Goal: Contribute content

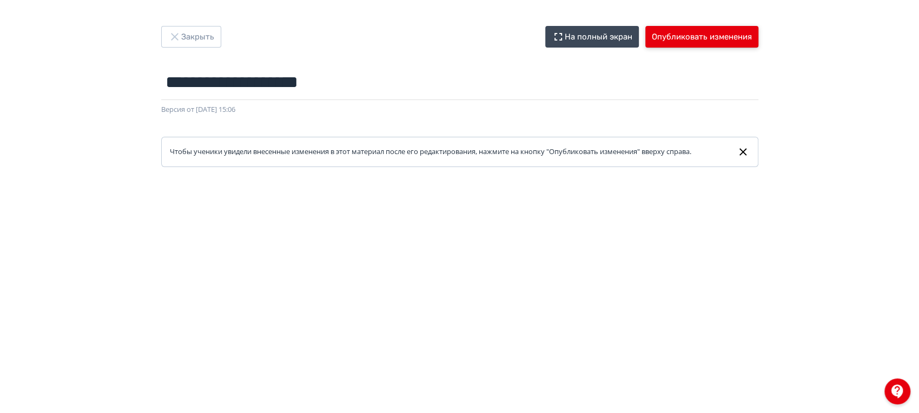
click at [688, 34] on button "Опубликовать изменения" at bounding box center [701, 37] width 113 height 22
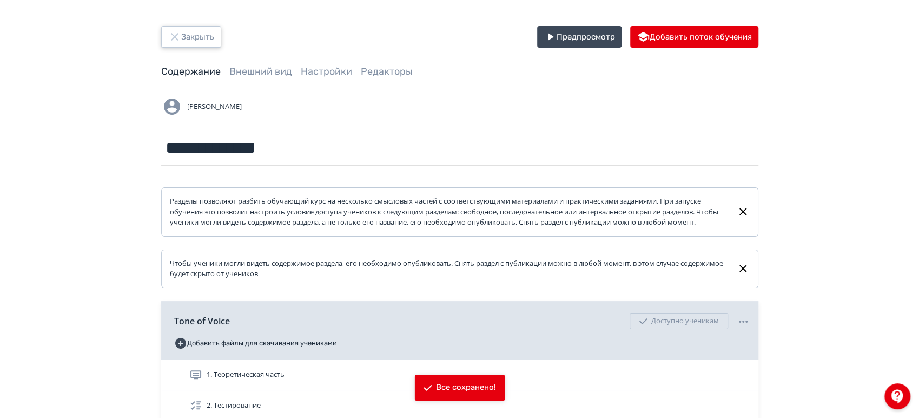
click at [204, 42] on button "Закрыть" at bounding box center [191, 37] width 60 height 22
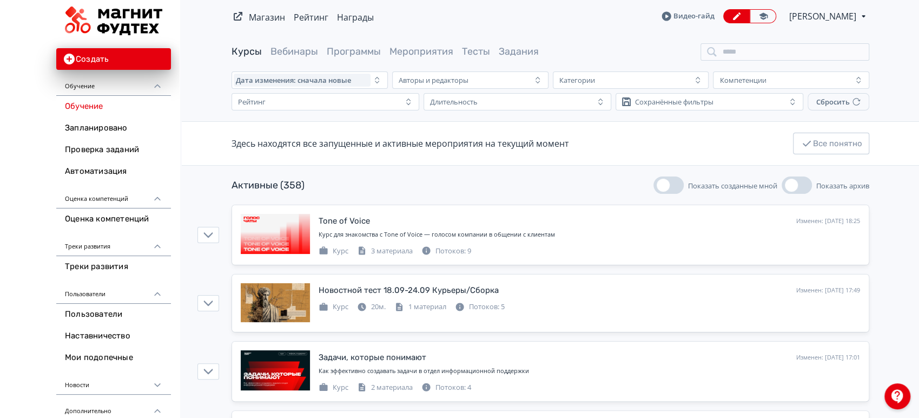
click at [826, 18] on span "[PERSON_NAME]" at bounding box center [823, 16] width 69 height 13
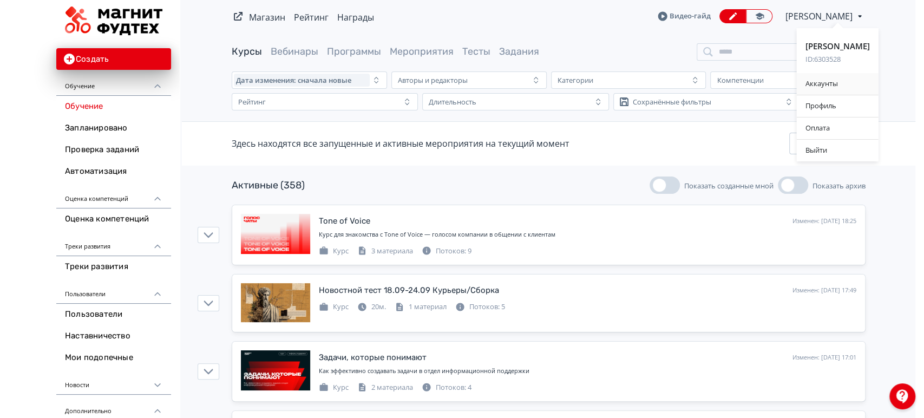
click at [816, 81] on div "Аккаунты" at bounding box center [837, 84] width 82 height 22
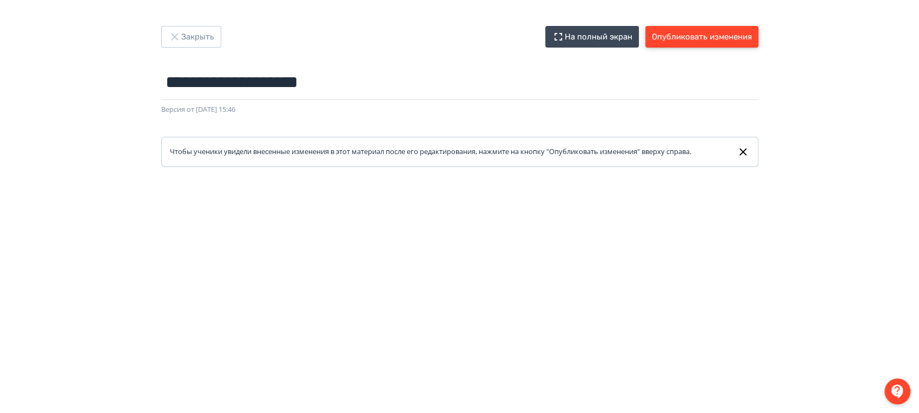
click at [741, 34] on button "Опубликовать изменения" at bounding box center [701, 37] width 113 height 22
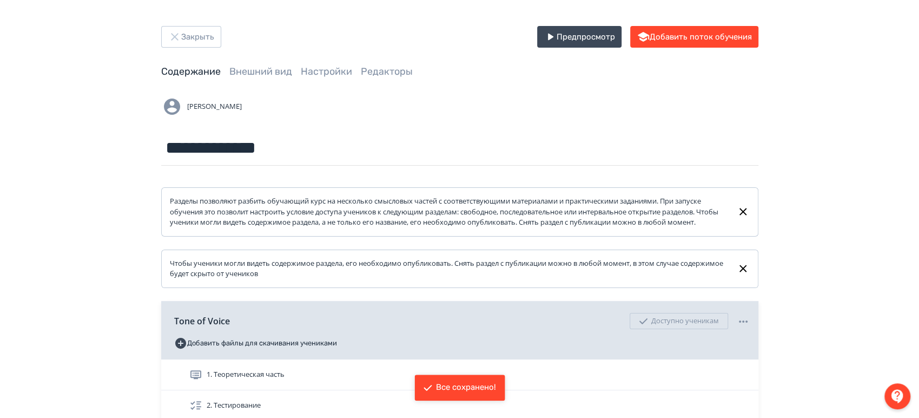
click at [205, 18] on div "**********" at bounding box center [459, 285] width 919 height 570
click at [208, 32] on button "Закрыть" at bounding box center [191, 37] width 60 height 22
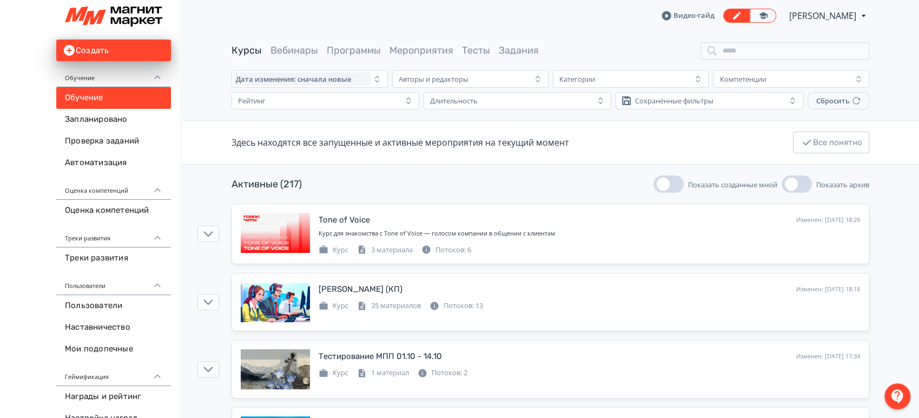
click at [829, 16] on span "[PERSON_NAME]" at bounding box center [823, 15] width 69 height 13
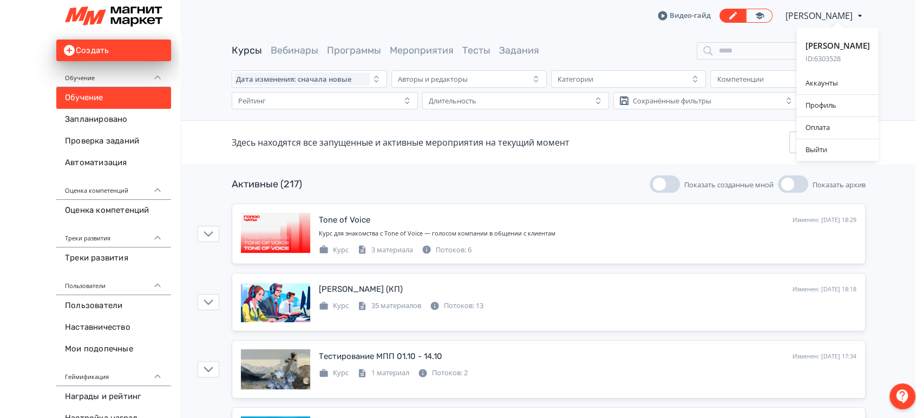
click at [421, 228] on div "Анна Ивачева ID: 6303528 Аккаунты Профиль Оплата Выйти" at bounding box center [462, 209] width 924 height 418
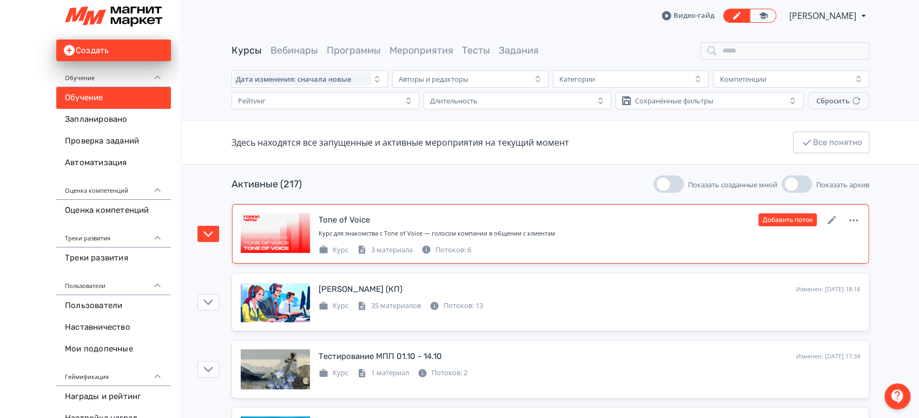
click at [517, 230] on div "Курс для знакомства с Tone of Voice — голосом компании в общении с клиентам" at bounding box center [590, 233] width 542 height 9
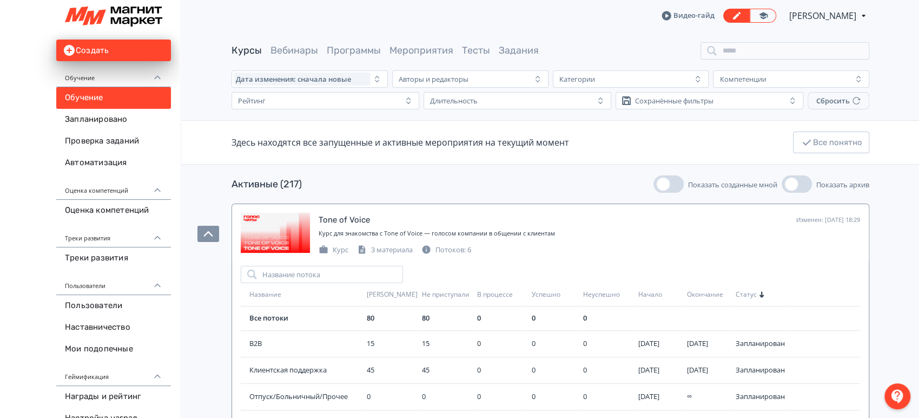
click at [824, 17] on span "[PERSON_NAME]" at bounding box center [823, 15] width 69 height 13
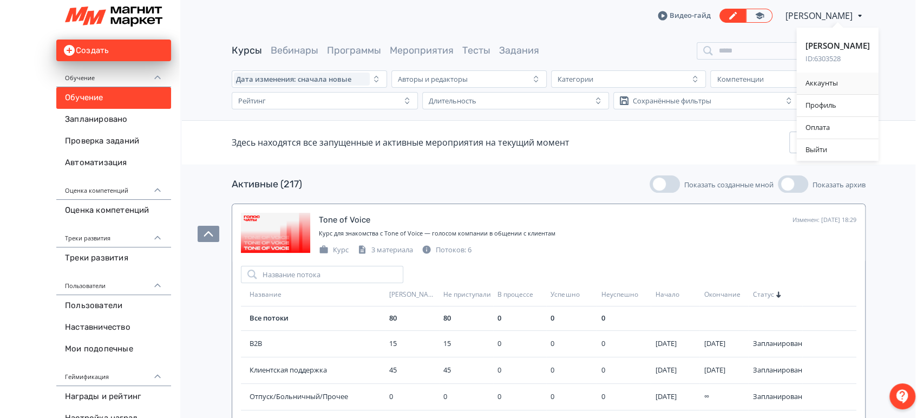
click at [833, 82] on div "Аккаунты" at bounding box center [837, 83] width 82 height 22
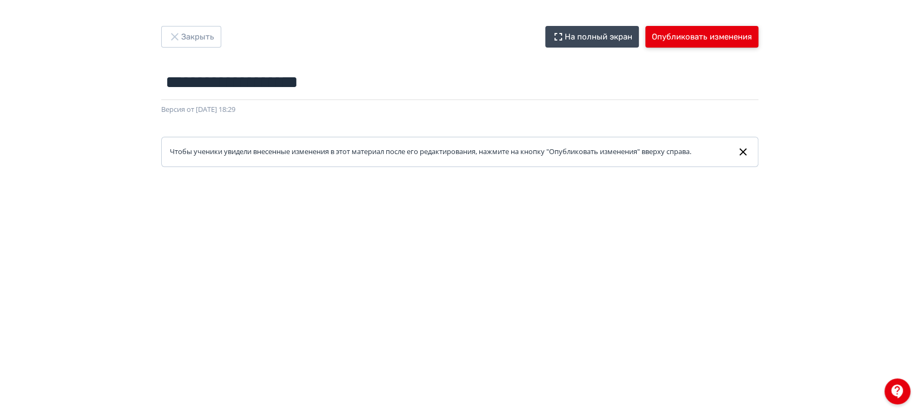
click at [718, 37] on button "Опубликовать изменения" at bounding box center [701, 37] width 113 height 22
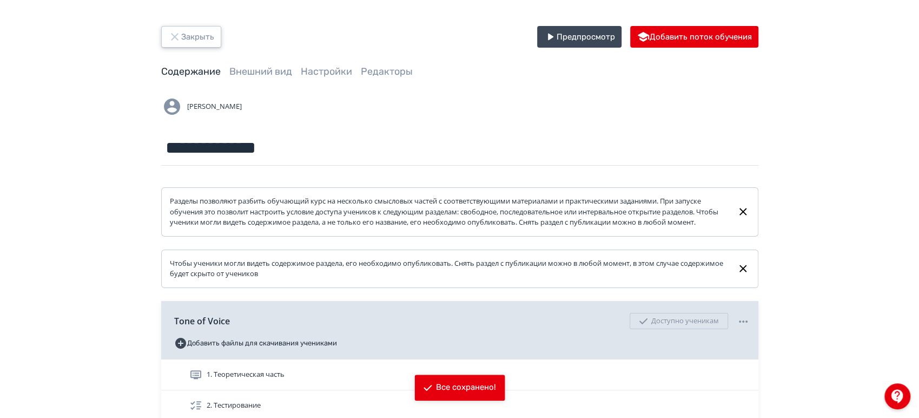
click at [194, 34] on button "Закрыть" at bounding box center [191, 37] width 60 height 22
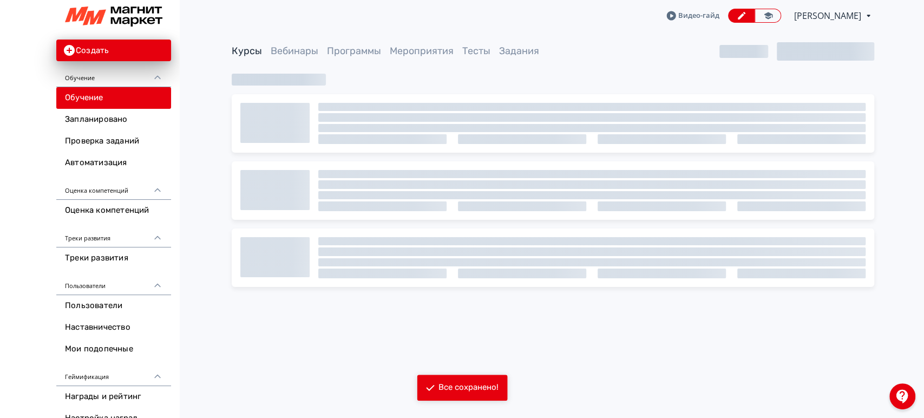
click at [825, 8] on div "Видео-гайд Анна Ивачева PRO Повысьте эффективность платформы при помощи дополни…" at bounding box center [553, 15] width 642 height 31
click at [827, 13] on span "[PERSON_NAME]" at bounding box center [828, 15] width 69 height 13
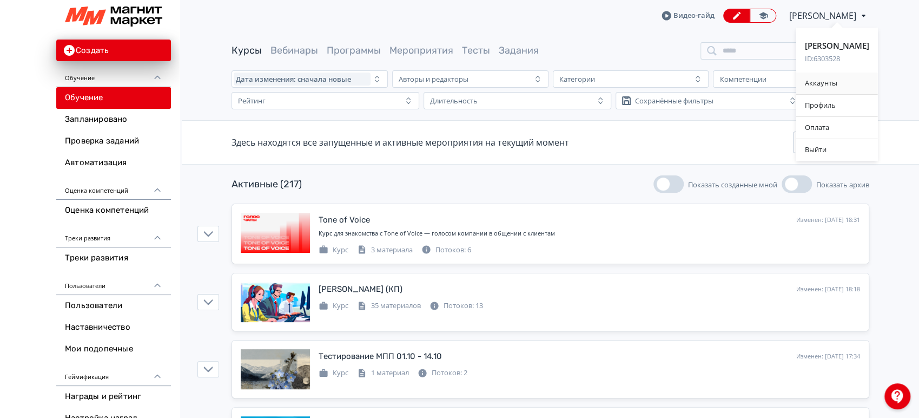
click at [854, 82] on div "Аккаунты" at bounding box center [837, 83] width 82 height 22
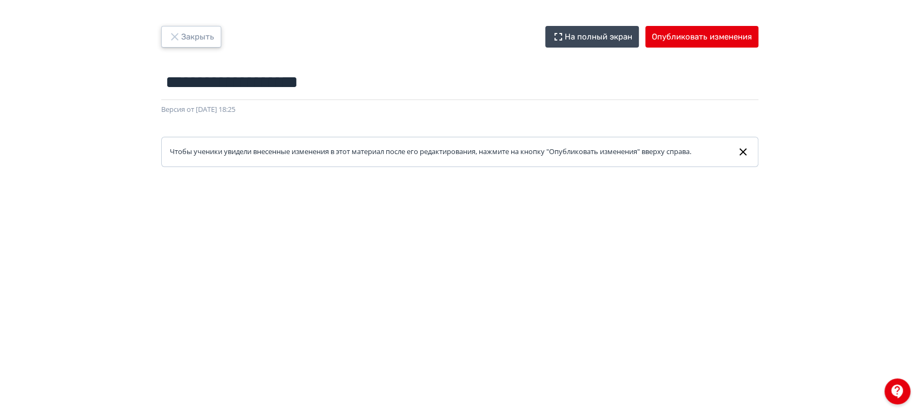
click at [206, 46] on button "Закрыть" at bounding box center [191, 37] width 60 height 22
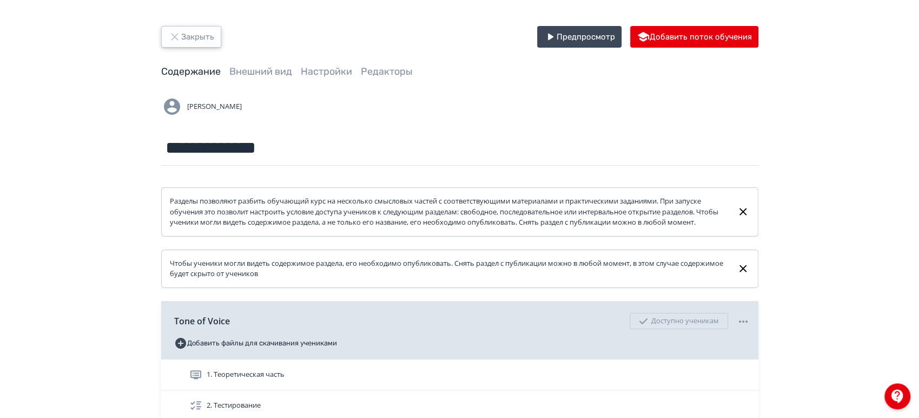
click at [206, 45] on button "Закрыть" at bounding box center [191, 37] width 60 height 22
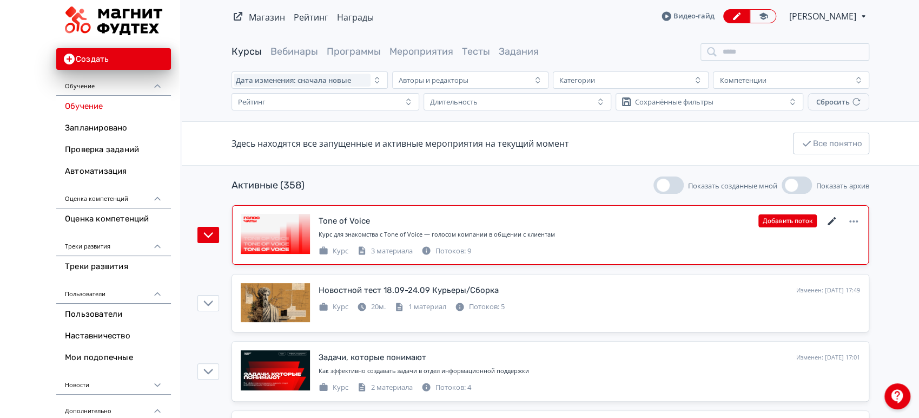
click at [835, 218] on icon at bounding box center [832, 221] width 8 height 8
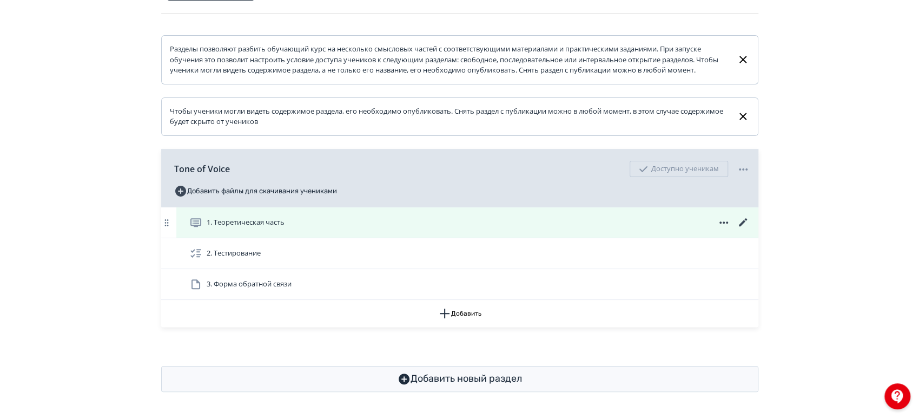
click at [742, 220] on icon at bounding box center [743, 222] width 13 height 13
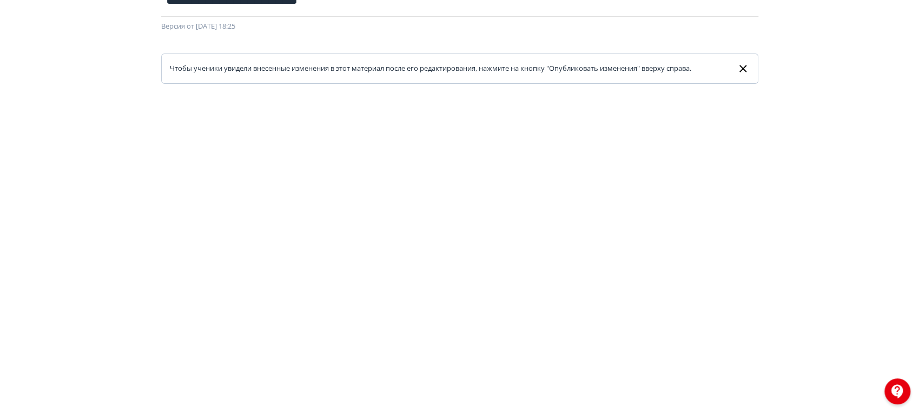
scroll to position [81, 0]
